Goal: Transaction & Acquisition: Download file/media

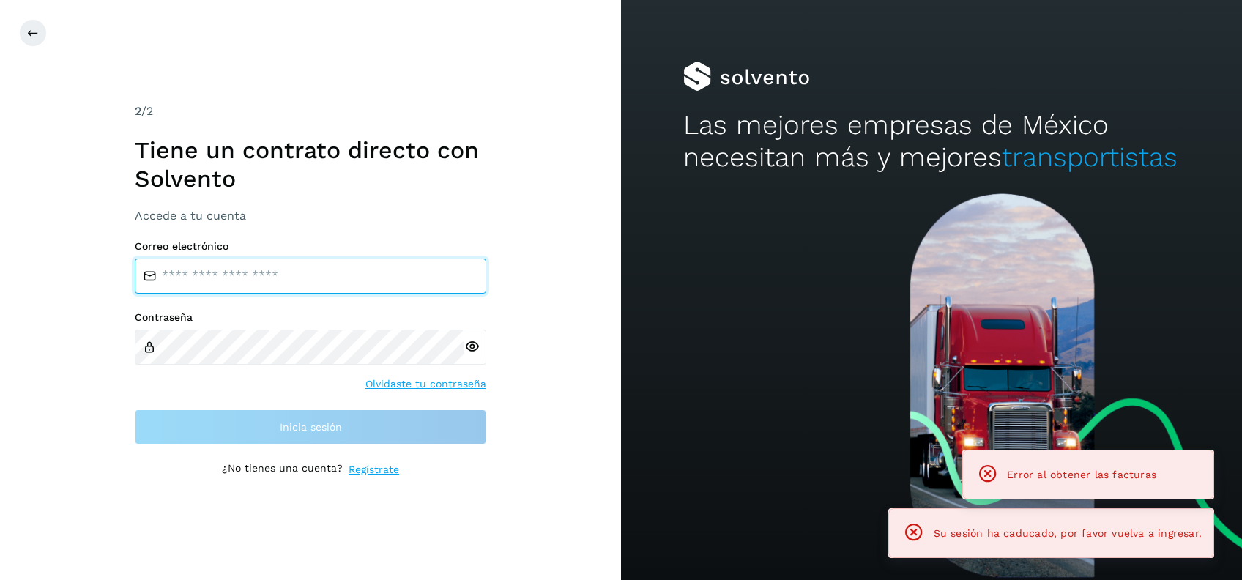
type input "**********"
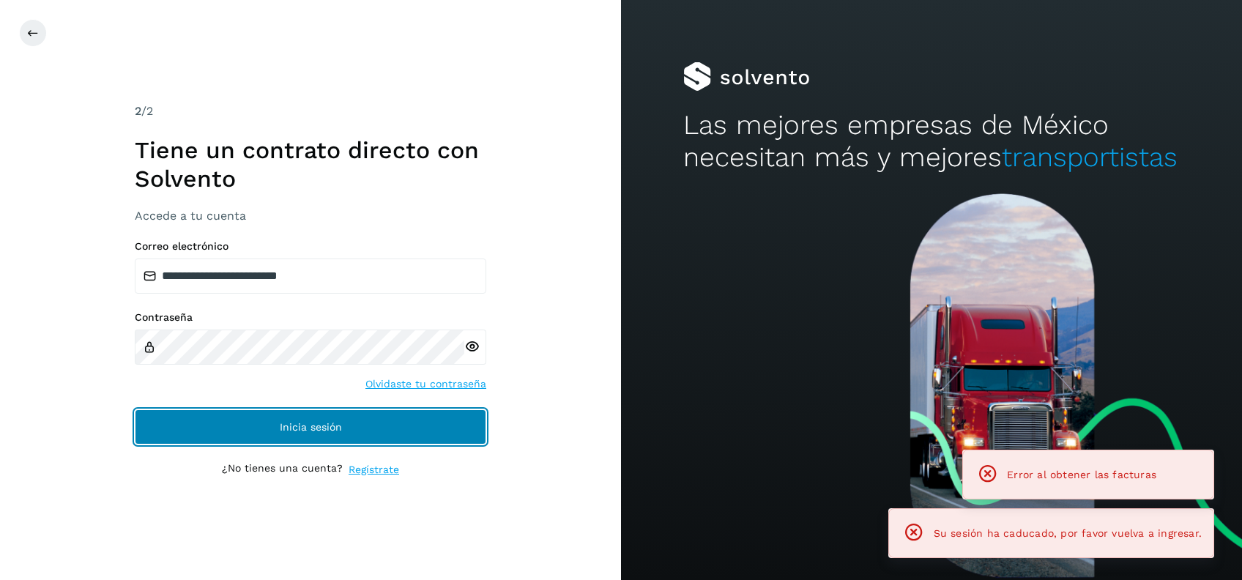
click at [311, 423] on span "Inicia sesión" at bounding box center [311, 427] width 62 height 10
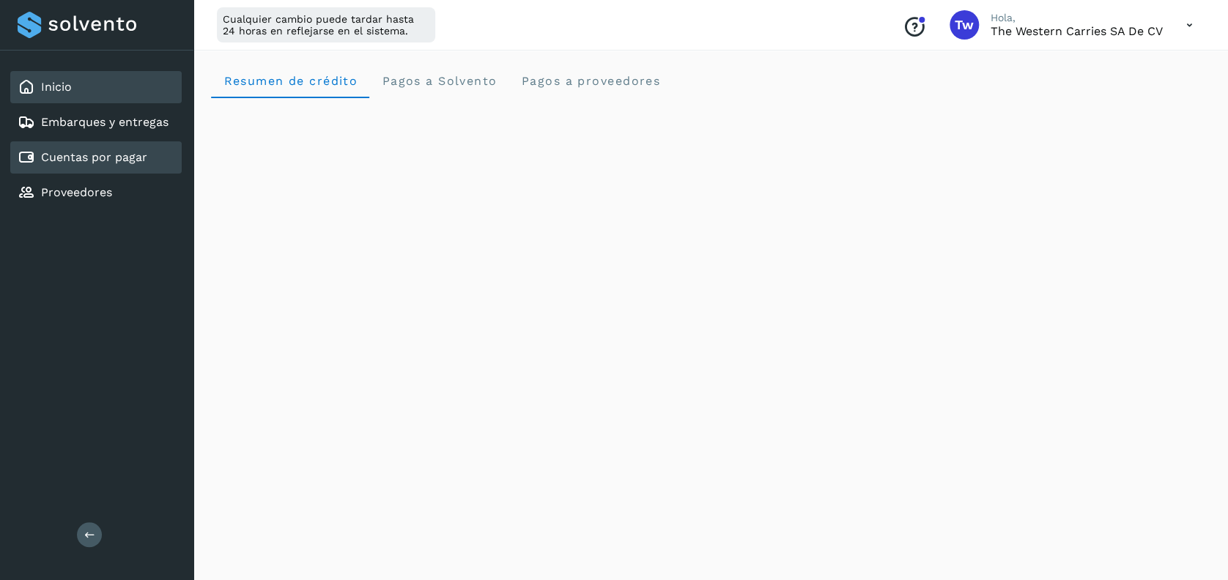
click at [97, 151] on link "Cuentas por pagar" at bounding box center [94, 157] width 106 height 14
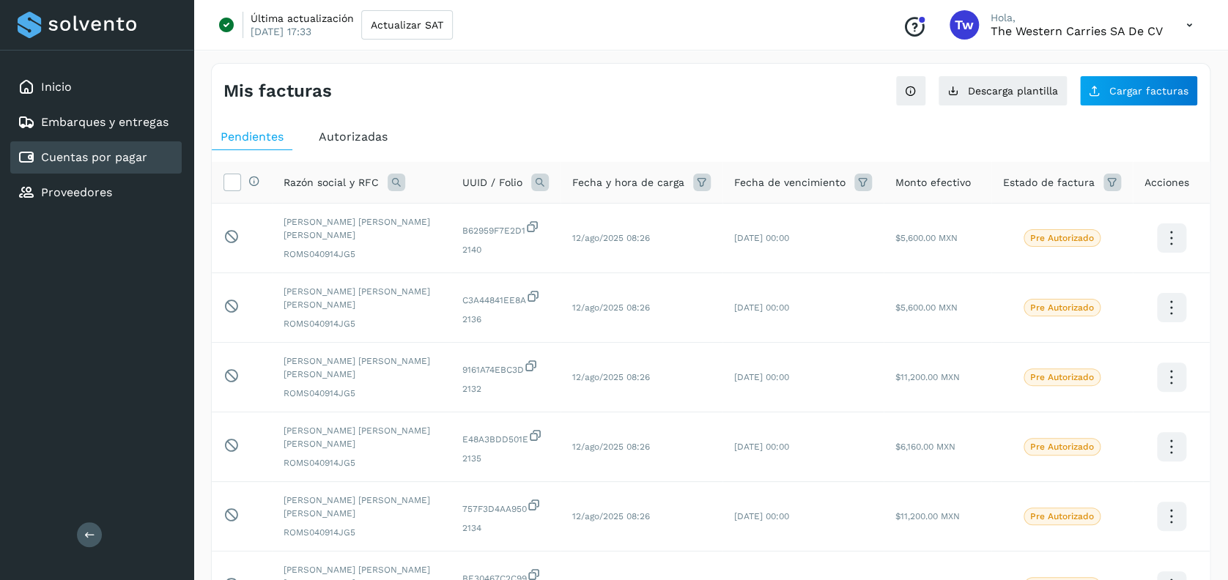
click at [394, 182] on icon at bounding box center [396, 183] width 18 height 18
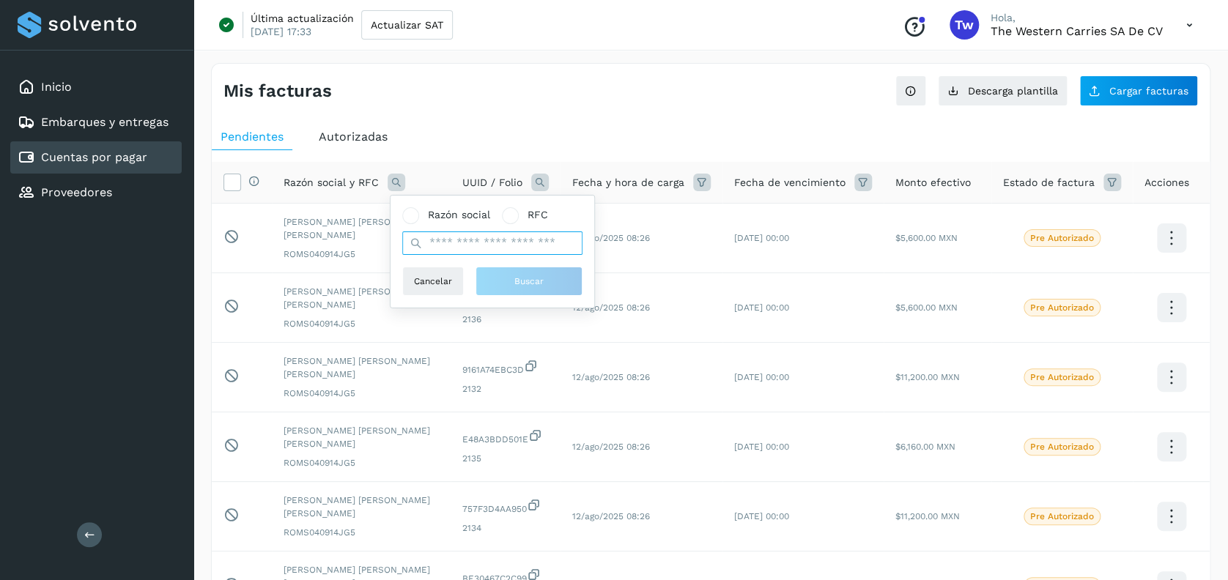
click at [448, 239] on input "text" at bounding box center [492, 242] width 180 height 23
type input "****"
click at [518, 278] on span "Buscar" at bounding box center [528, 281] width 29 height 13
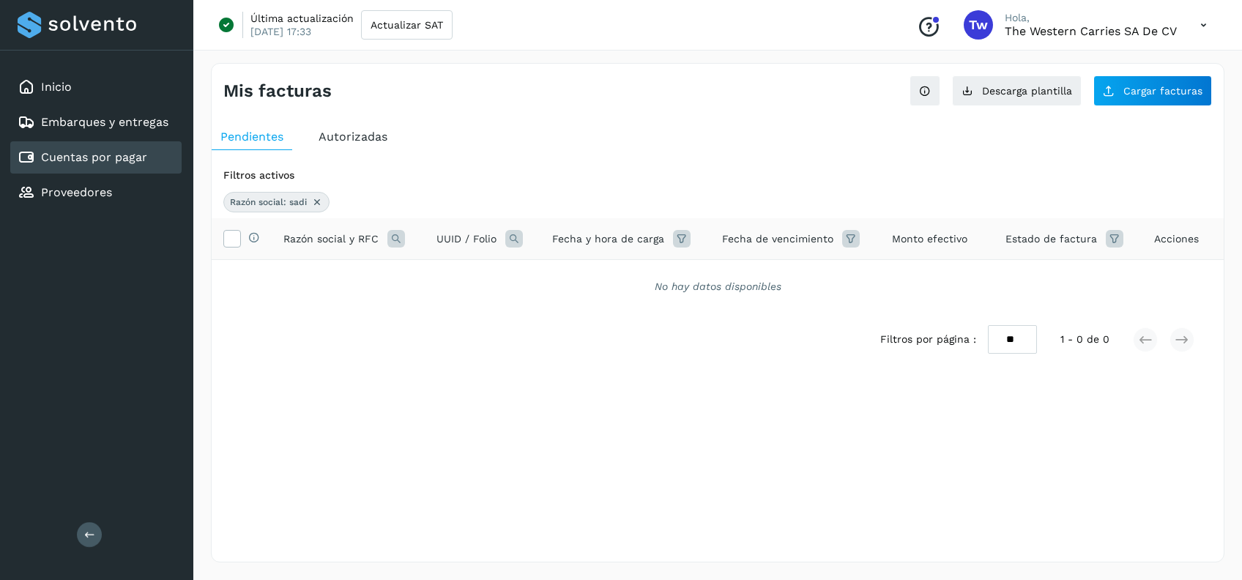
click at [315, 200] on icon at bounding box center [317, 202] width 12 height 12
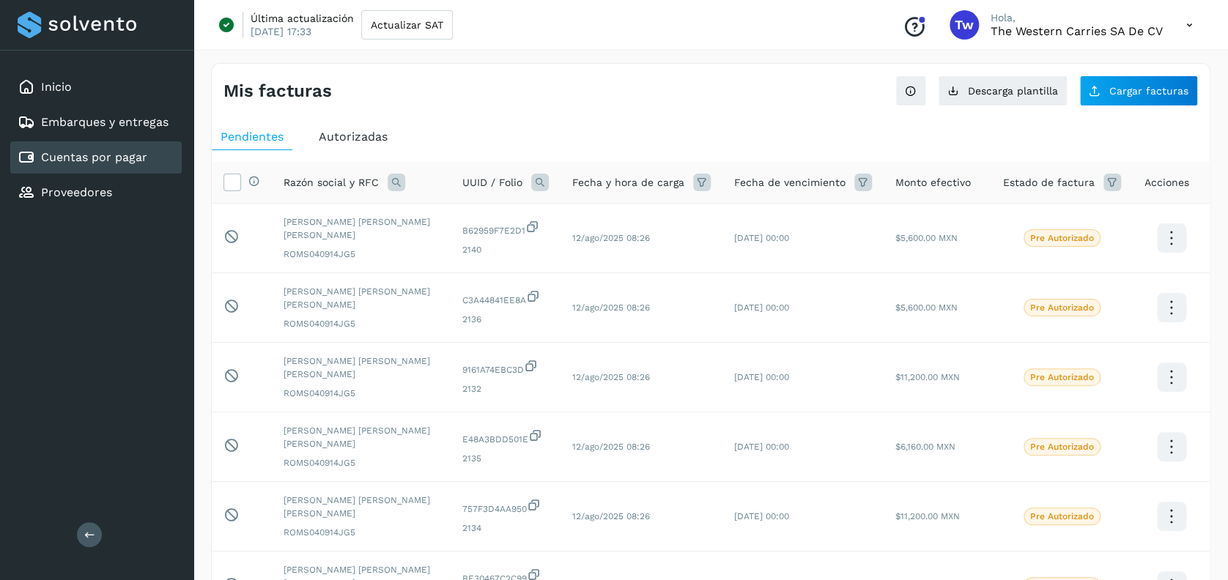
click at [393, 181] on icon at bounding box center [396, 183] width 18 height 18
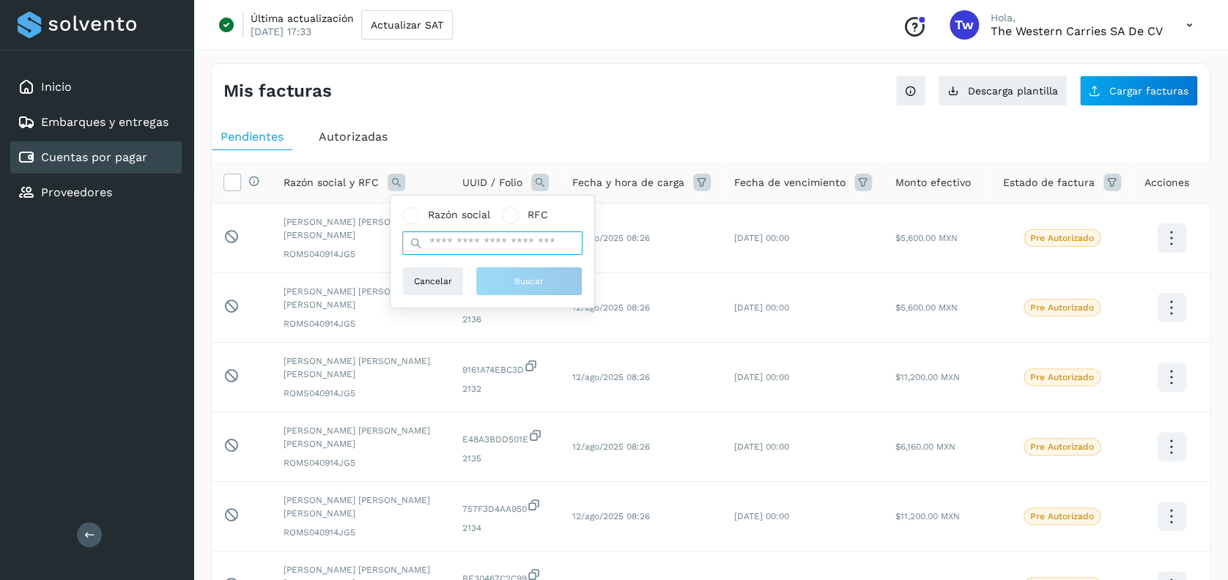
click at [463, 246] on input "text" at bounding box center [492, 242] width 180 height 23
type input "**********"
click at [513, 289] on button "Buscar" at bounding box center [528, 281] width 107 height 29
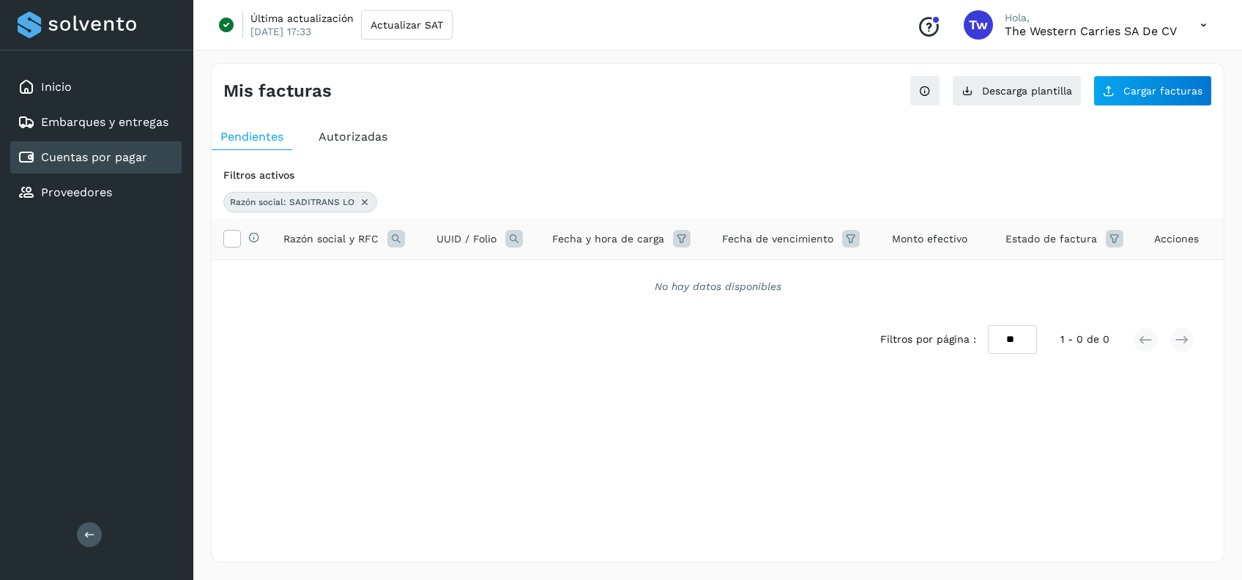
click at [355, 137] on span "Autorizadas" at bounding box center [353, 137] width 69 height 14
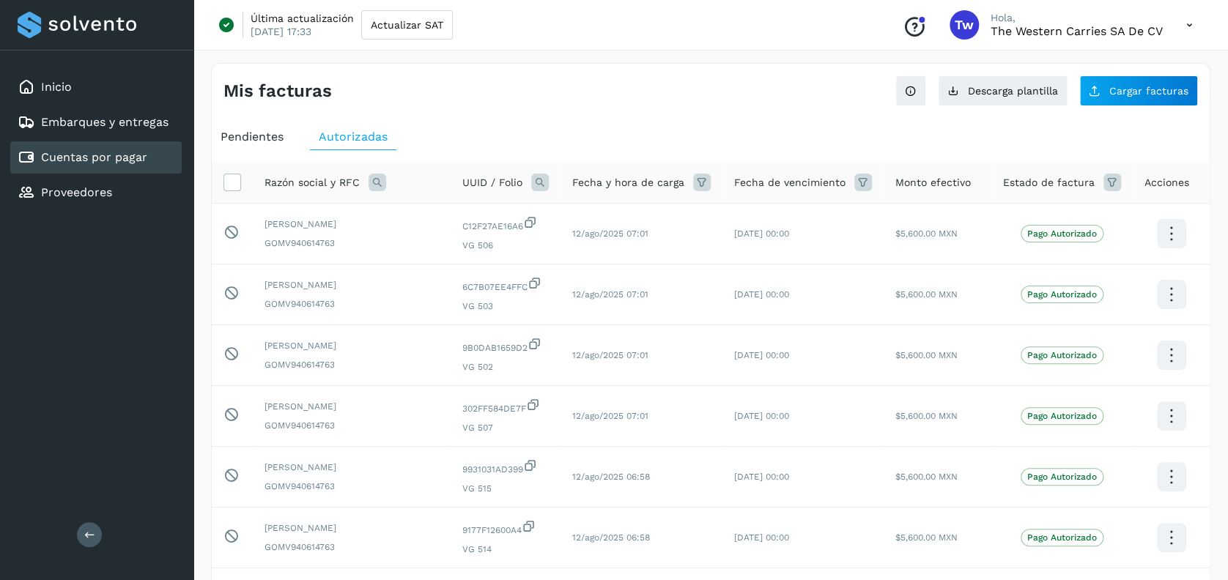
click at [375, 181] on icon at bounding box center [377, 183] width 18 height 18
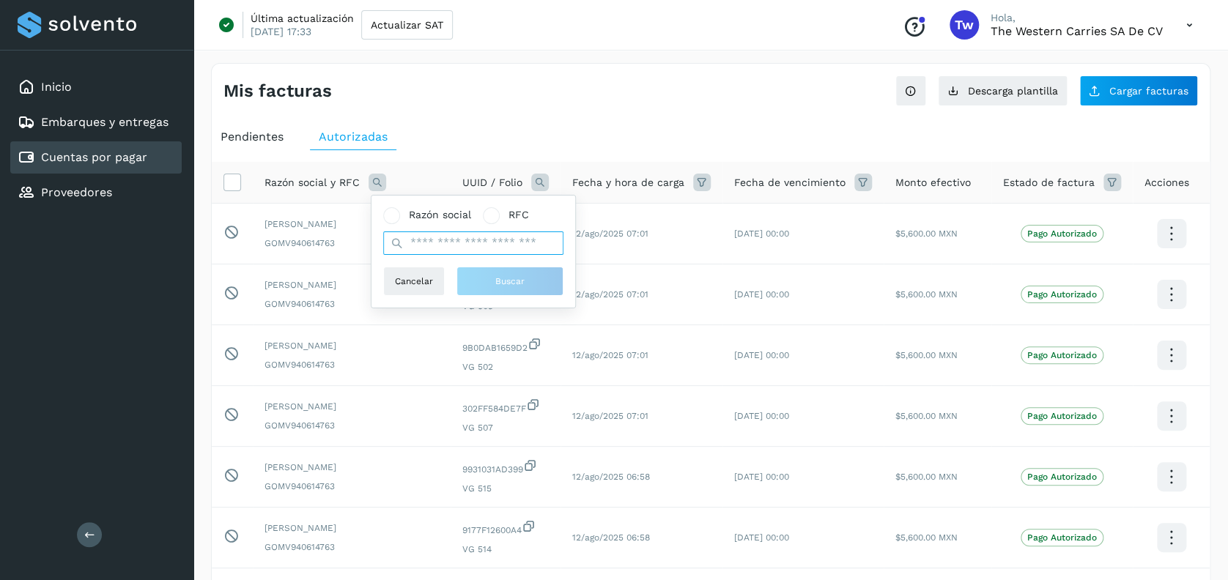
click at [448, 248] on input "text" at bounding box center [473, 242] width 180 height 23
type input "**********"
click at [499, 294] on button "Buscar" at bounding box center [509, 281] width 107 height 29
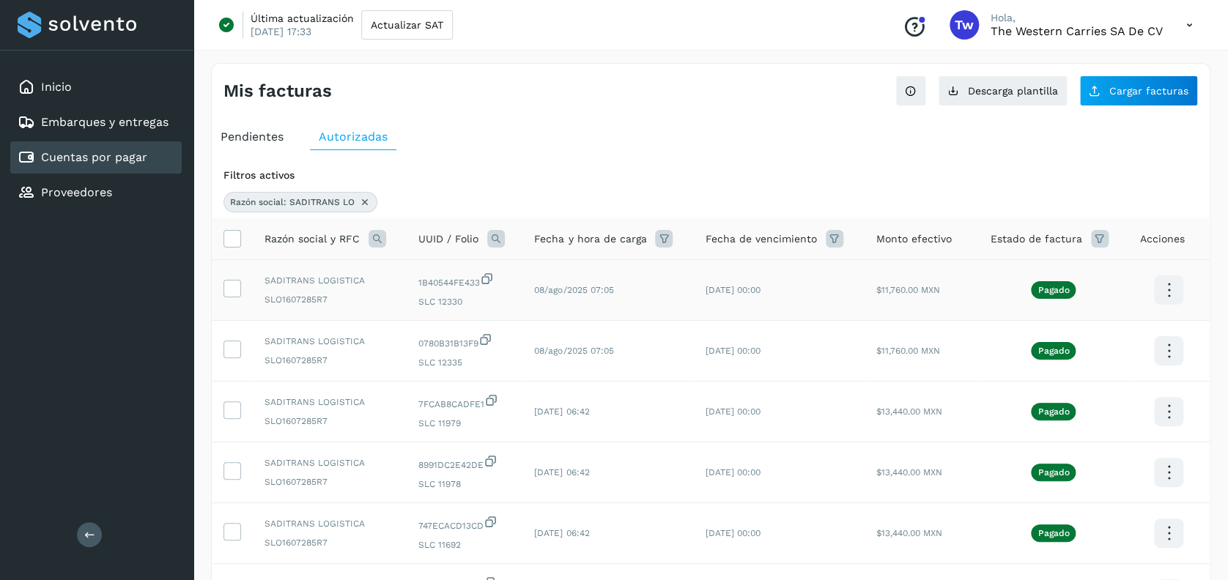
click at [1166, 297] on icon at bounding box center [1168, 290] width 34 height 34
click at [1085, 280] on button "Factura XML" at bounding box center [1095, 275] width 174 height 29
click at [1166, 278] on icon at bounding box center [1168, 290] width 34 height 34
click at [1095, 270] on button "Factura XML" at bounding box center [1095, 275] width 174 height 29
click at [1161, 287] on icon at bounding box center [1168, 290] width 34 height 34
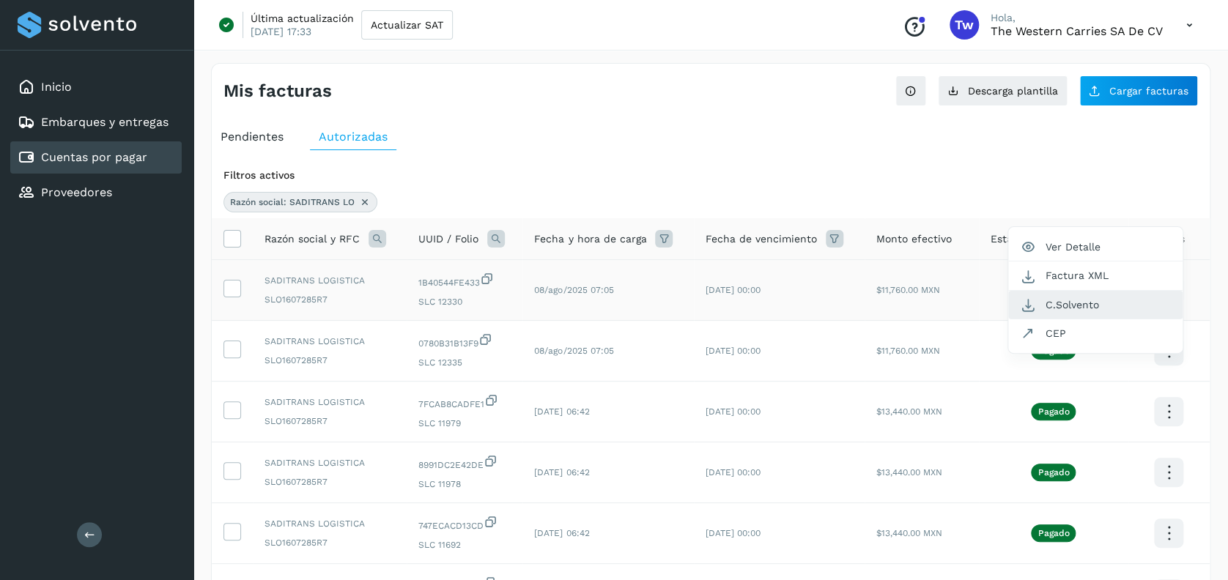
click at [1099, 308] on button "C.Solvento" at bounding box center [1095, 305] width 174 height 29
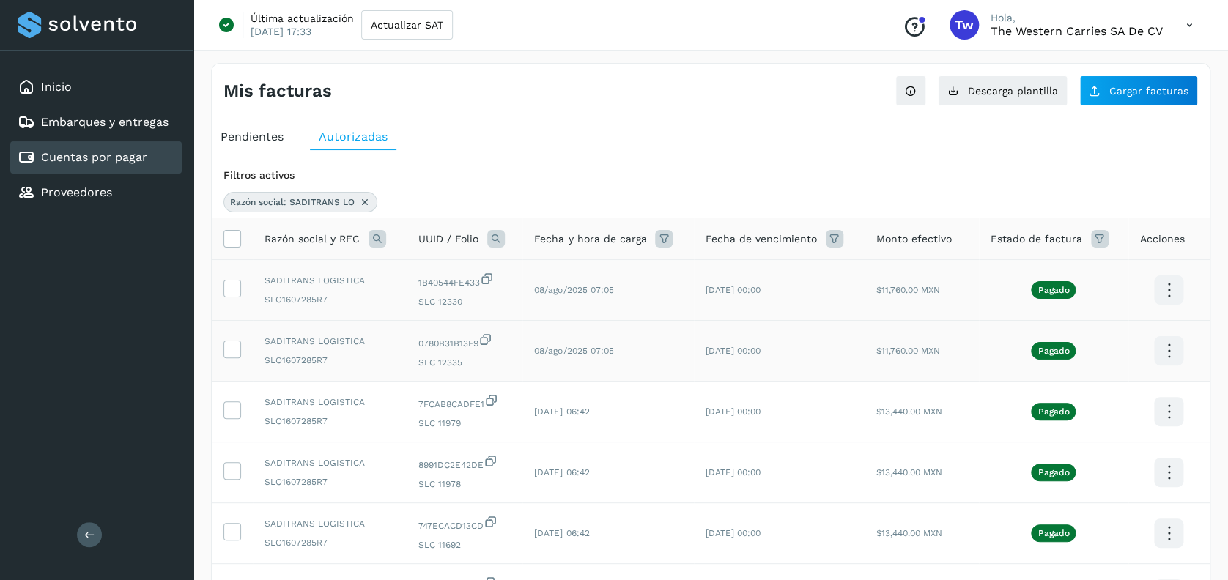
click at [1166, 308] on icon at bounding box center [1168, 290] width 34 height 34
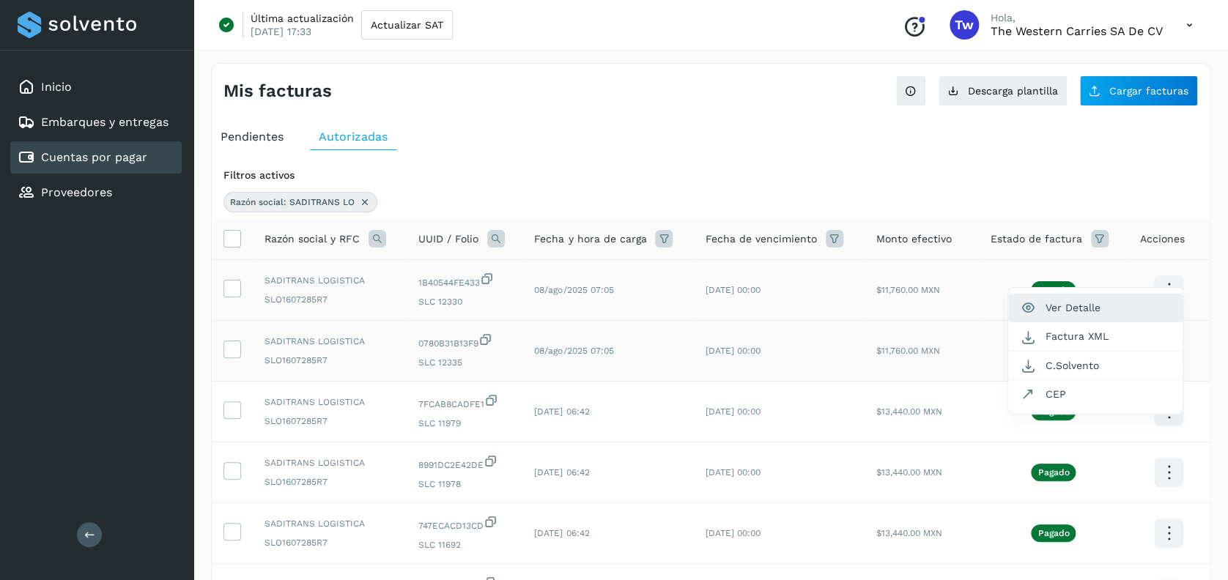
click at [1075, 305] on button "Ver Detalle" at bounding box center [1095, 308] width 174 height 29
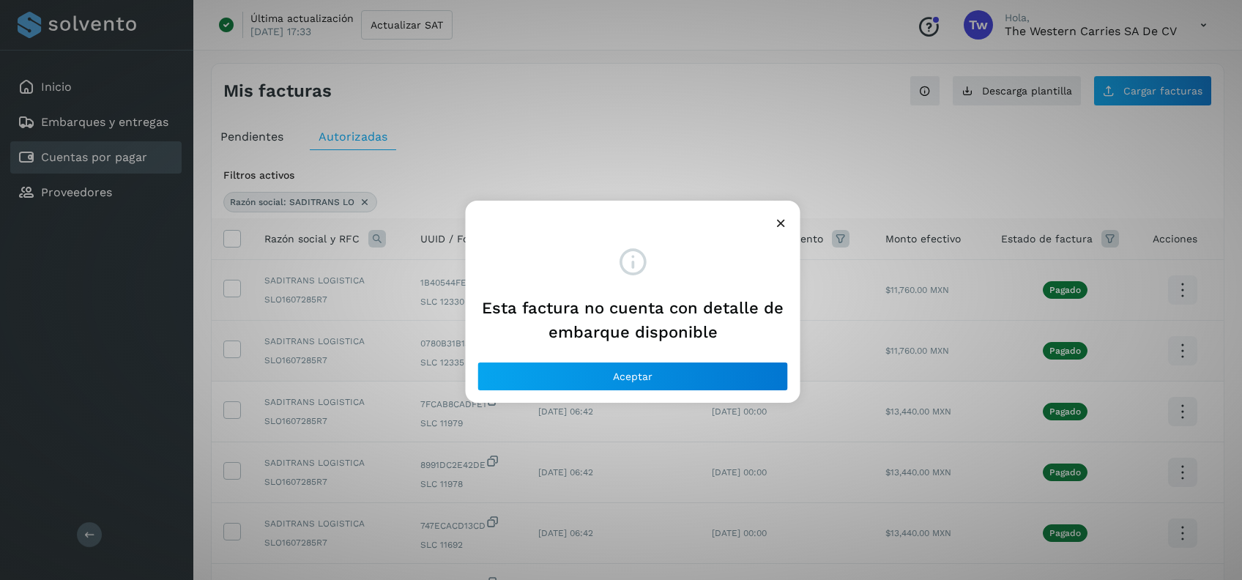
drag, startPoint x: 780, startPoint y: 223, endPoint x: 867, endPoint y: 264, distance: 96.3
click at [780, 223] on icon at bounding box center [780, 222] width 15 height 15
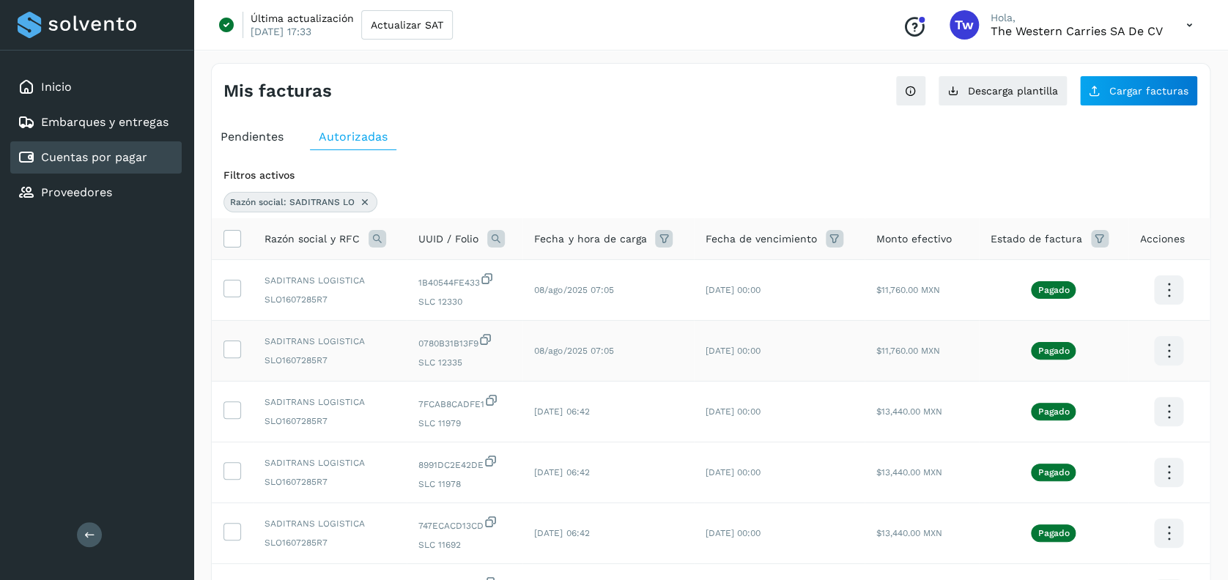
click at [1167, 308] on icon at bounding box center [1168, 290] width 34 height 34
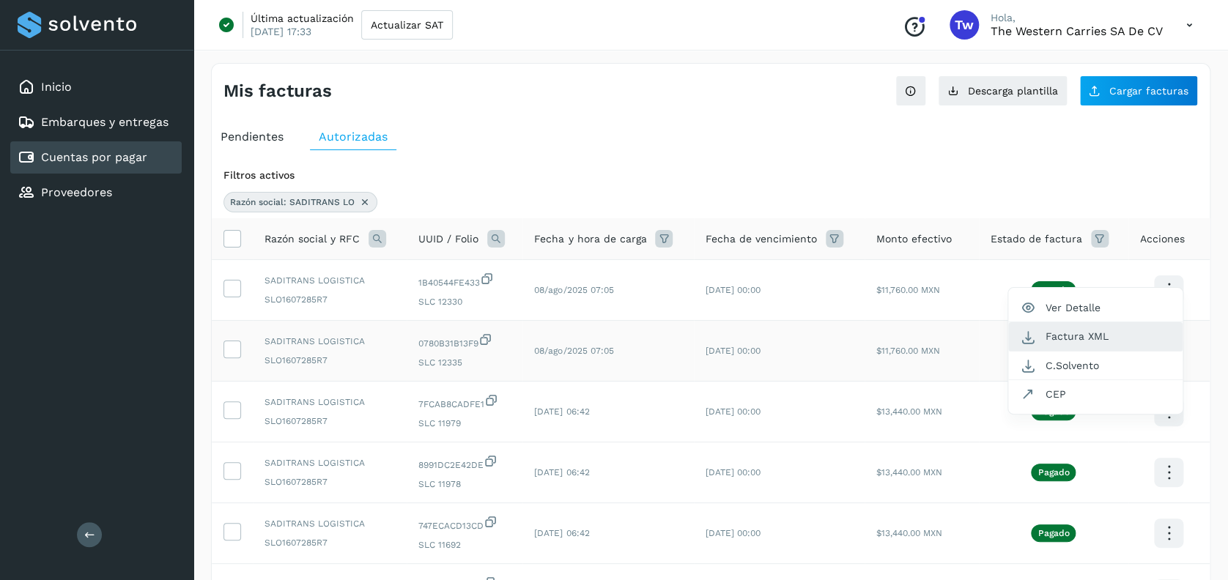
click at [1085, 342] on button "Factura XML" at bounding box center [1095, 336] width 174 height 29
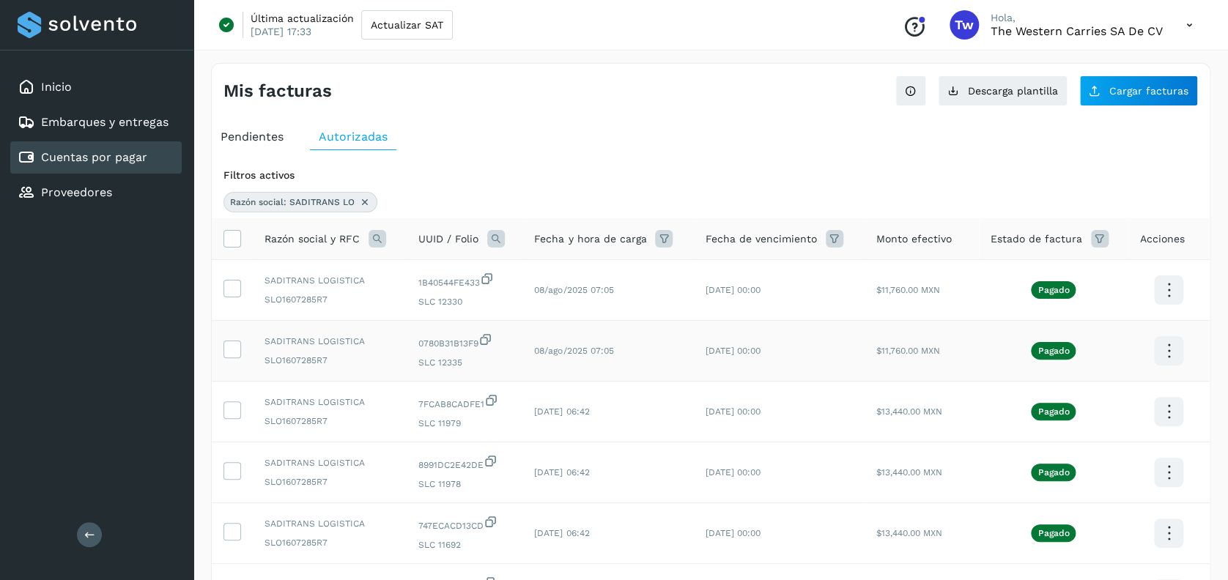
click at [1169, 308] on icon at bounding box center [1168, 290] width 34 height 34
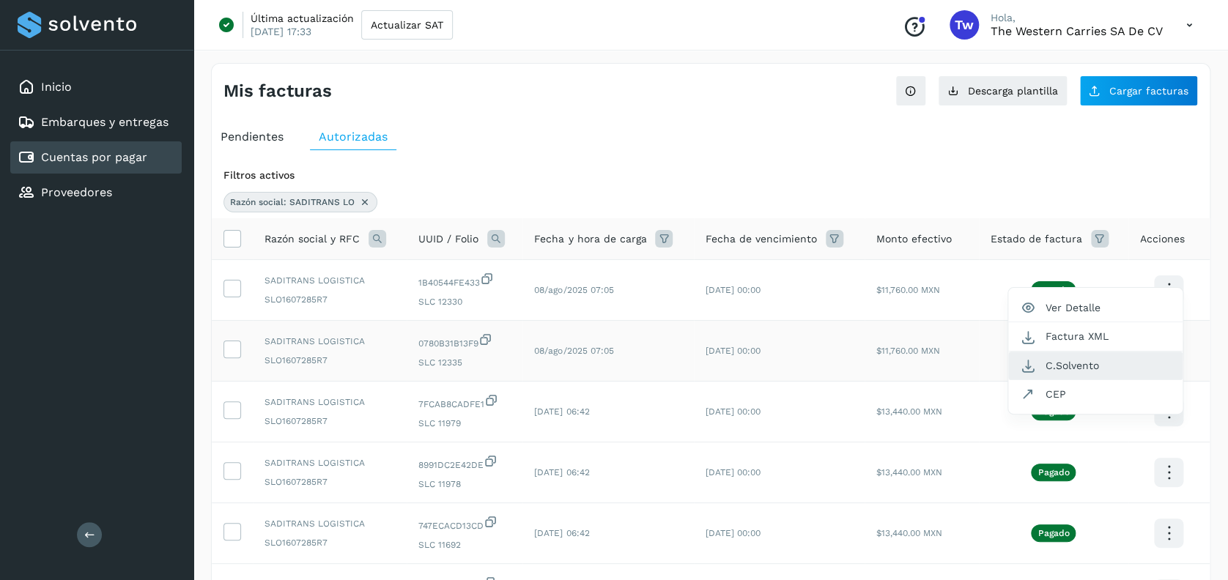
click at [1126, 369] on button "C.Solvento" at bounding box center [1095, 366] width 174 height 29
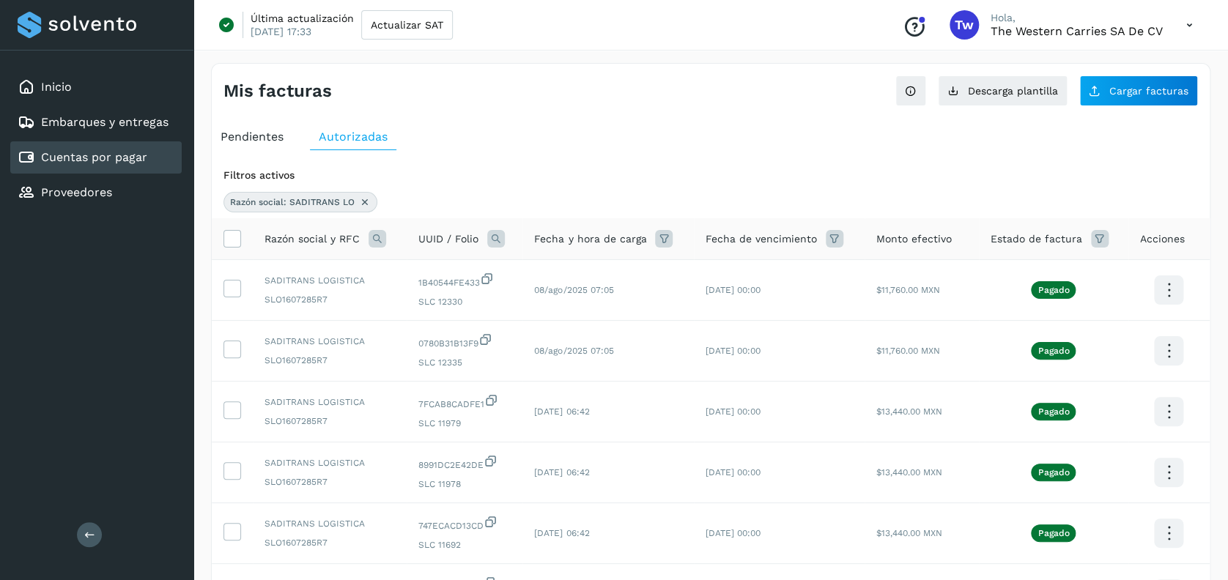
click at [1154, 343] on td at bounding box center [1168, 351] width 81 height 61
click at [1164, 308] on icon at bounding box center [1168, 290] width 34 height 34
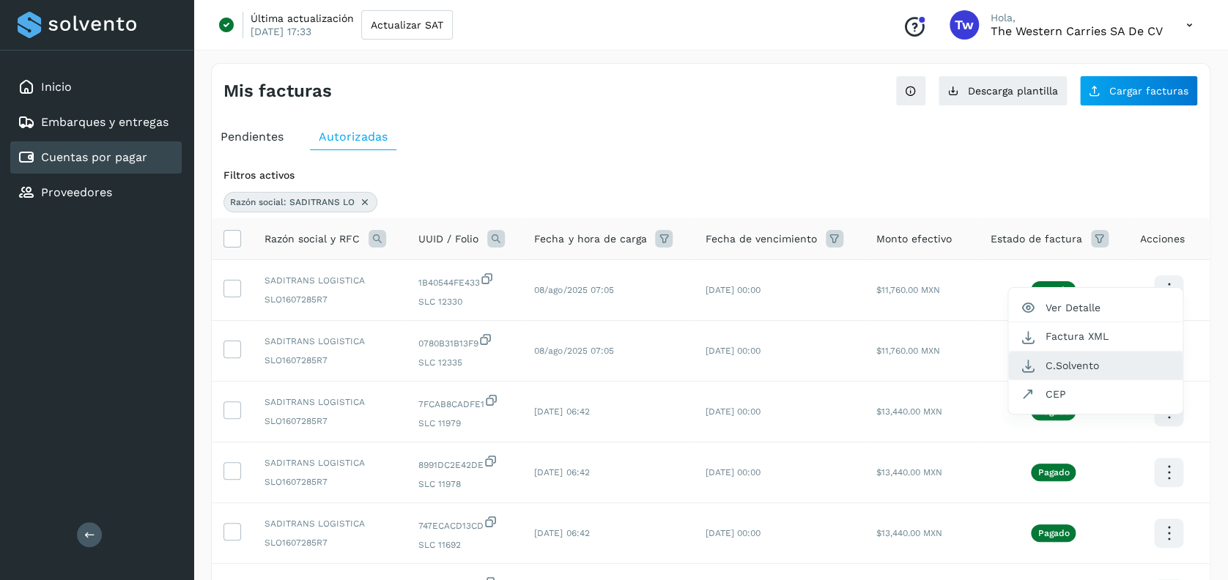
click at [1081, 363] on button "C.Solvento" at bounding box center [1095, 366] width 174 height 29
